Goal: Task Accomplishment & Management: Manage account settings

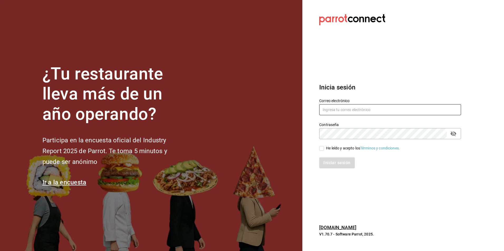
click at [326, 112] on input "text" at bounding box center [390, 109] width 142 height 11
type input "[EMAIL_ADDRESS][DOMAIN_NAME]"
click at [325, 150] on span "He leído y acepto los Términos y condiciones." at bounding box center [362, 149] width 76 height 6
click at [324, 150] on input "He leído y acepto los Términos y condiciones." at bounding box center [321, 148] width 5 height 5
checkbox input "true"
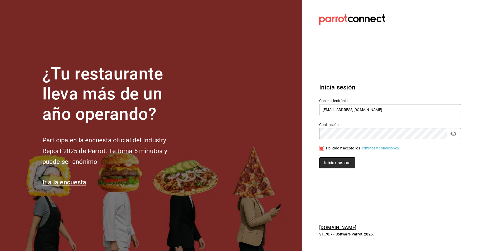
click at [334, 163] on button "Iniciar sesión" at bounding box center [337, 163] width 36 height 11
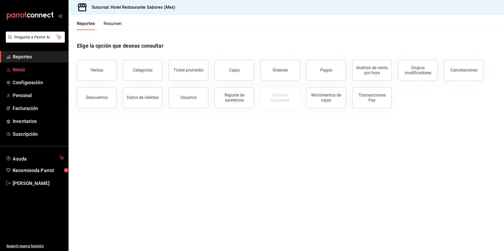
click at [20, 71] on font "Menú" at bounding box center [19, 70] width 12 height 6
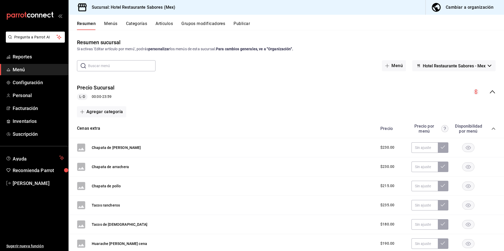
click at [452, 9] on div "Cambiar a organización" at bounding box center [470, 7] width 48 height 7
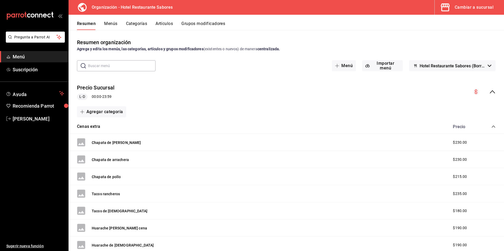
click at [114, 66] on input "text" at bounding box center [121, 66] width 67 height 11
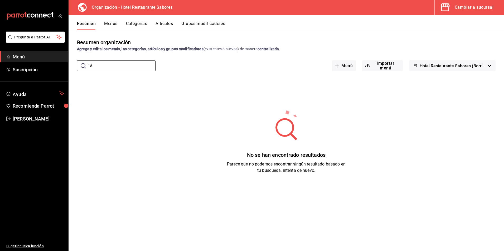
type input "1"
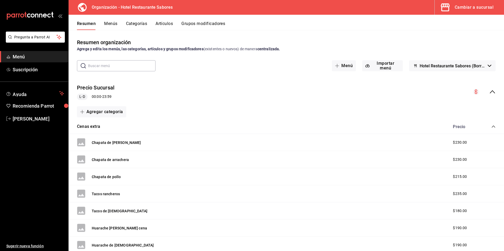
click at [164, 22] on button "Artículos" at bounding box center [164, 25] width 17 height 9
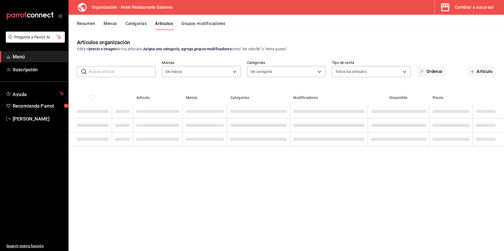
type input "f4040dc8-71b7-4591-8cb8-e90457066f04"
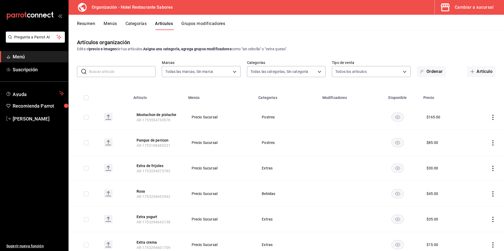
type input "eff53303-0f94-4035-b1d5-ed789324f30f,ad720c30-f9b9-443b-ada1-476edbd4af1a,42a01…"
click at [118, 70] on input "text" at bounding box center [122, 71] width 66 height 11
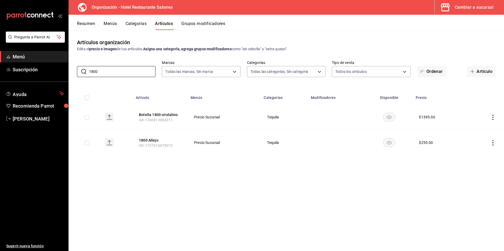
type input "1800"
click at [492, 118] on icon "Acciones" at bounding box center [492, 117] width 5 height 5
click at [471, 132] on span "Editar" at bounding box center [475, 130] width 18 height 6
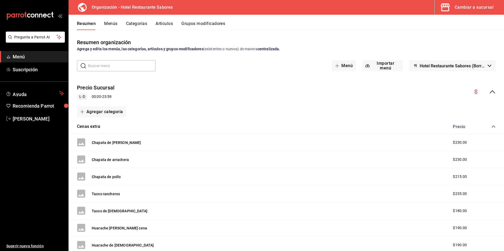
click at [160, 23] on button "Artículos" at bounding box center [164, 25] width 17 height 9
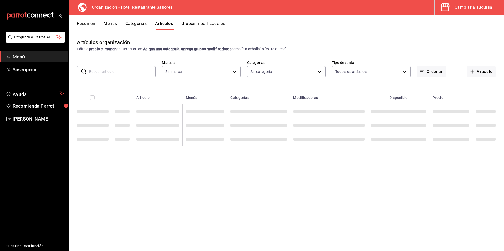
type input "f4040dc8-71b7-4591-8cb8-e90457066f04"
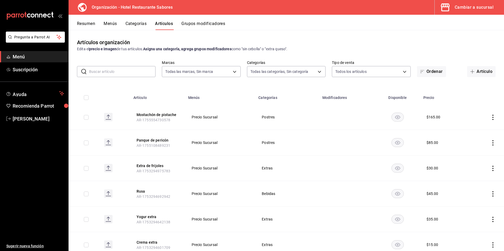
type input "eff53303-0f94-4035-b1d5-ed789324f30f,ad720c30-f9b9-443b-ada1-476edbd4af1a,42a01…"
click at [129, 72] on input "text" at bounding box center [122, 71] width 66 height 11
type input "1800"
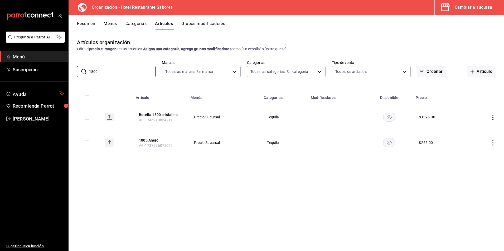
click at [494, 118] on icon "Acciones" at bounding box center [492, 117] width 5 height 5
click at [472, 128] on span "Editar" at bounding box center [475, 130] width 18 height 6
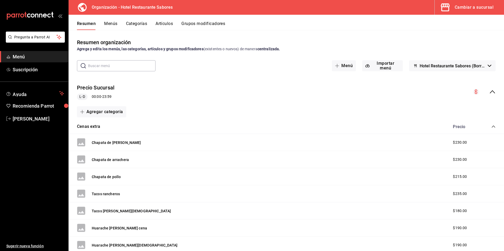
click at [167, 26] on button "Artículos" at bounding box center [164, 25] width 17 height 9
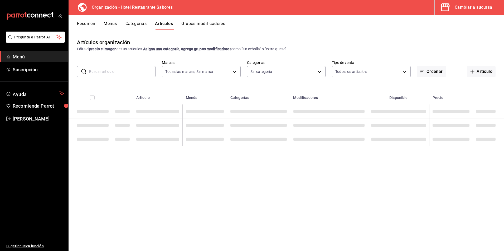
type input "f4040dc8-71b7-4591-8cb8-e90457066f04"
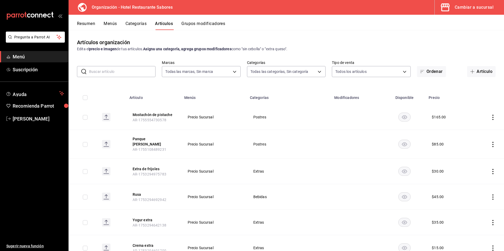
type input "eff53303-0f94-4035-b1d5-ed789324f30f,ad720c30-f9b9-443b-ada1-476edbd4af1a,42a01…"
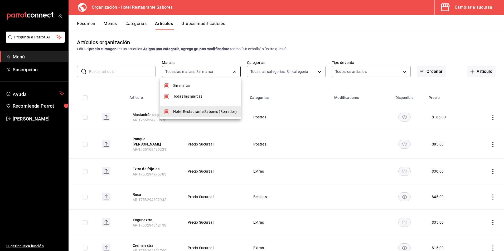
click at [218, 72] on body "Pregunta a Parrot AI Menú Suscripción Ayuda Recomienda Parrot Pedro Galván Suge…" at bounding box center [252, 125] width 504 height 251
click at [218, 72] on div at bounding box center [252, 125] width 504 height 251
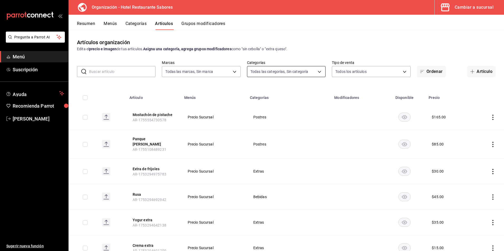
click at [264, 72] on body "Pregunta a Parrot AI Menú Suscripción Ayuda Recomienda Parrot Pedro Galván Suge…" at bounding box center [252, 125] width 504 height 251
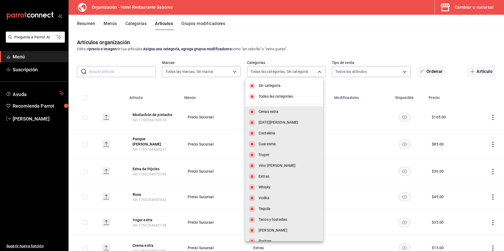
click at [128, 64] on div at bounding box center [252, 125] width 504 height 251
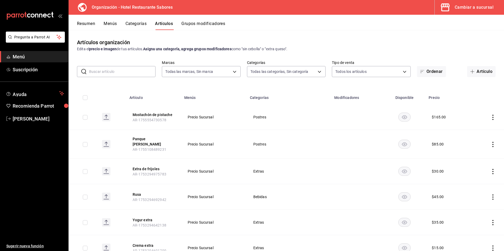
click at [135, 72] on div "Sin categoría Todas las categorías Cenas extra 10 de Mayo Cocteleria Cuaresma T…" at bounding box center [252, 125] width 504 height 251
click at [135, 72] on input "text" at bounding box center [122, 71] width 66 height 11
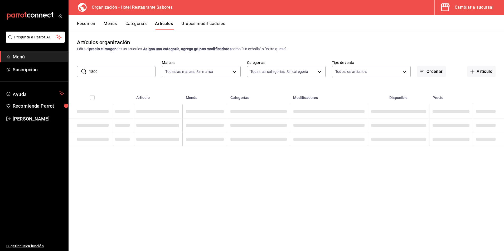
type input "1800"
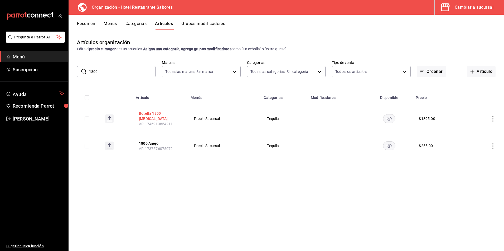
click at [157, 113] on button "Botella 1800 cristalino" at bounding box center [160, 116] width 42 height 11
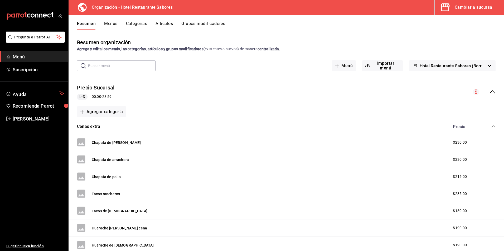
click at [105, 67] on input "text" at bounding box center [121, 66] width 67 height 11
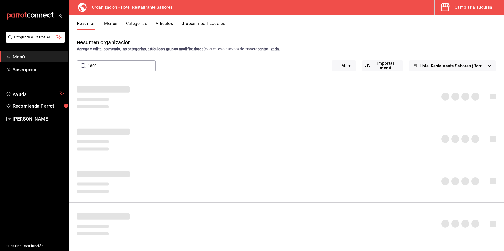
type input "1800"
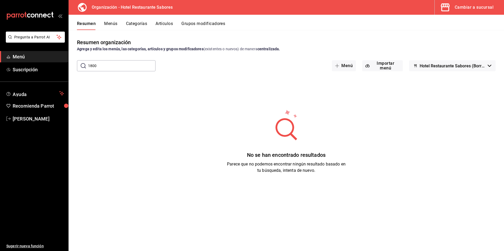
click at [168, 22] on button "Artículos" at bounding box center [164, 25] width 17 height 9
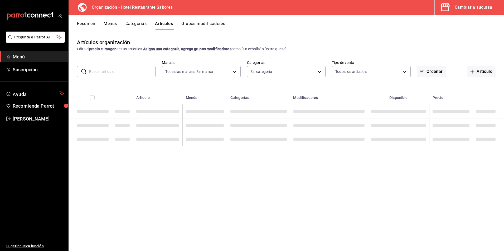
click at [146, 24] on button "Categorías" at bounding box center [135, 25] width 21 height 9
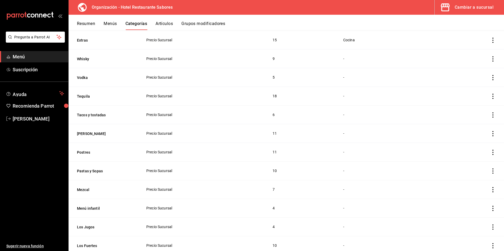
scroll to position [163, 0]
click at [86, 94] on button "Tequila" at bounding box center [103, 96] width 53 height 5
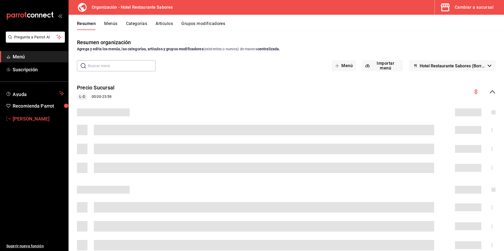
click at [29, 116] on font "Pedro Galván" at bounding box center [31, 119] width 37 height 6
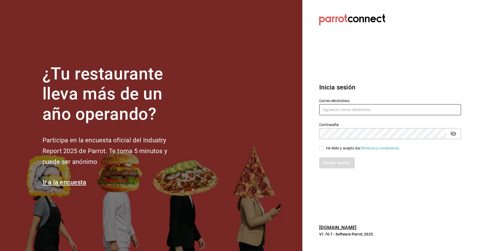
click at [347, 115] on input "text" at bounding box center [390, 109] width 142 height 11
type input "[EMAIL_ADDRESS][DOMAIN_NAME]"
click at [323, 148] on input "He leído y acepto los Términos y condiciones." at bounding box center [321, 148] width 5 height 5
checkbox input "true"
click at [338, 166] on button "Iniciar sesión" at bounding box center [337, 163] width 36 height 11
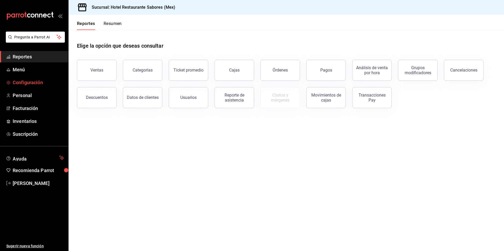
click at [30, 84] on font "Configuración" at bounding box center [28, 83] width 30 height 6
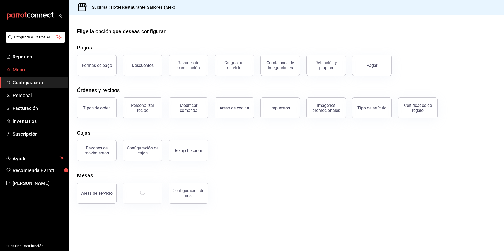
click at [17, 70] on font "Menú" at bounding box center [19, 70] width 12 height 6
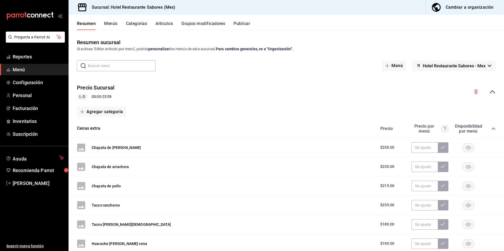
click at [472, 9] on div "Cambiar a organización" at bounding box center [470, 7] width 48 height 7
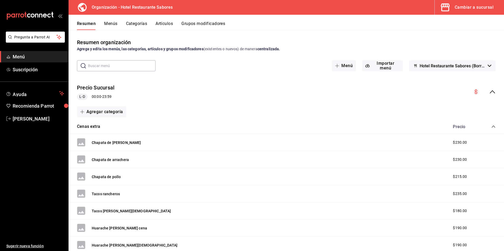
click at [166, 26] on button "Artículos" at bounding box center [164, 25] width 17 height 9
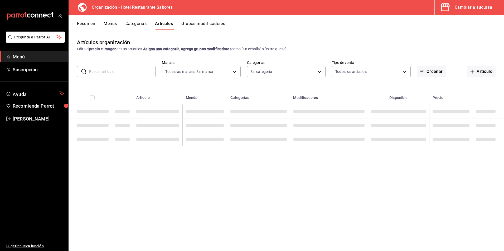
type input "f4040dc8-71b7-4591-8cb8-e90457066f04"
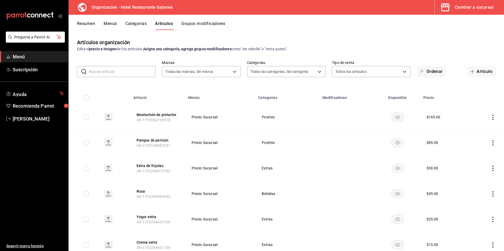
type input "eff53303-0f94-4035-b1d5-ed789324f30f,ad720c30-f9b9-443b-ada1-476edbd4af1a,42a01…"
click at [115, 71] on input "text" at bounding box center [122, 71] width 66 height 11
type input "1800"
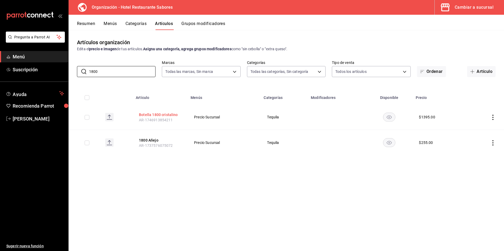
click at [148, 115] on button "Botella 1800 cristalino" at bounding box center [160, 114] width 42 height 5
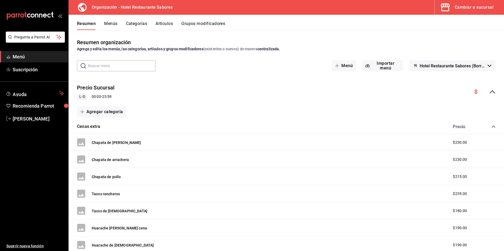
click at [477, 7] on div "Cambiar a sucursal" at bounding box center [474, 7] width 39 height 7
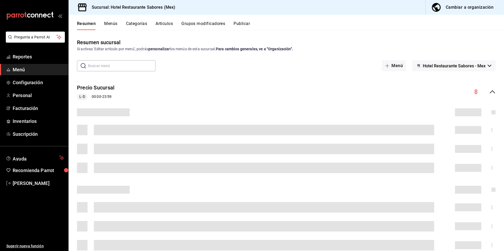
click at [170, 24] on button "Artículos" at bounding box center [164, 25] width 17 height 9
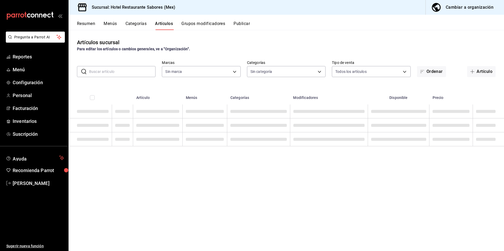
type input "2e6557ac-cab5-4bef-80a7-85307e3b3034"
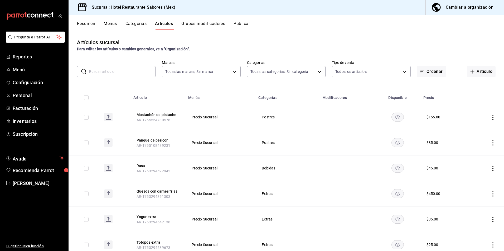
type input "686a777c-2309-4276-b623-308a2a4aa02b,78349f7c-83cd-4500-803b-03284716841b,f25fd…"
click at [124, 70] on input "text" at bounding box center [122, 71] width 66 height 11
type input "1800"
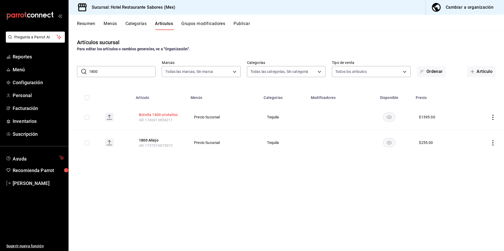
click at [148, 115] on button "Botella 1800 cristalino" at bounding box center [160, 114] width 42 height 5
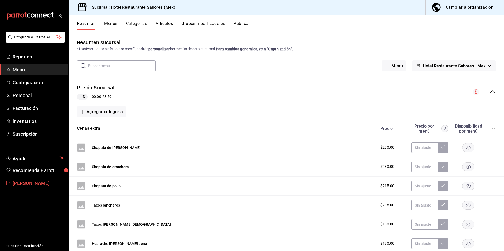
click at [32, 181] on font "[PERSON_NAME]" at bounding box center [31, 184] width 37 height 6
